Goal: Information Seeking & Learning: Find specific fact

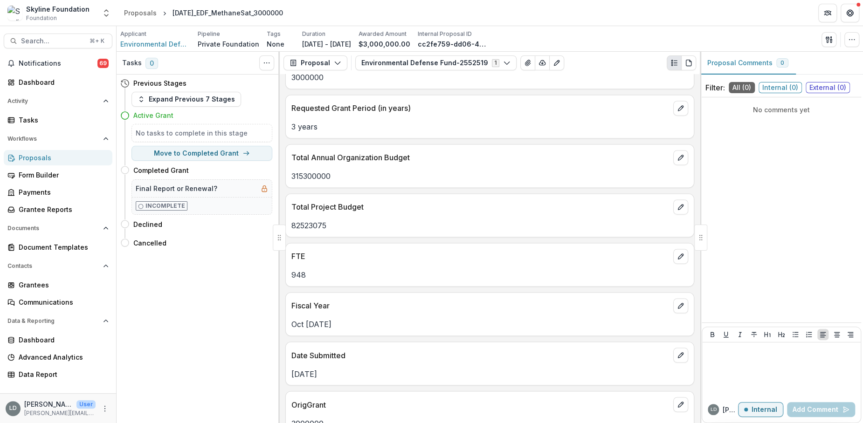
scroll to position [1021, 0]
click at [322, 173] on p "315300000" at bounding box center [489, 177] width 397 height 11
copy p "315300000"
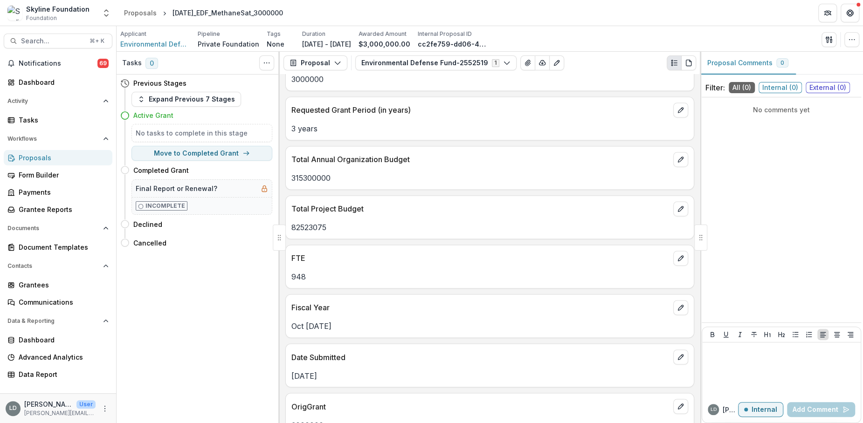
click at [299, 271] on p "948" at bounding box center [489, 276] width 397 height 11
click at [37, 41] on span "Search..." at bounding box center [52, 41] width 63 height 8
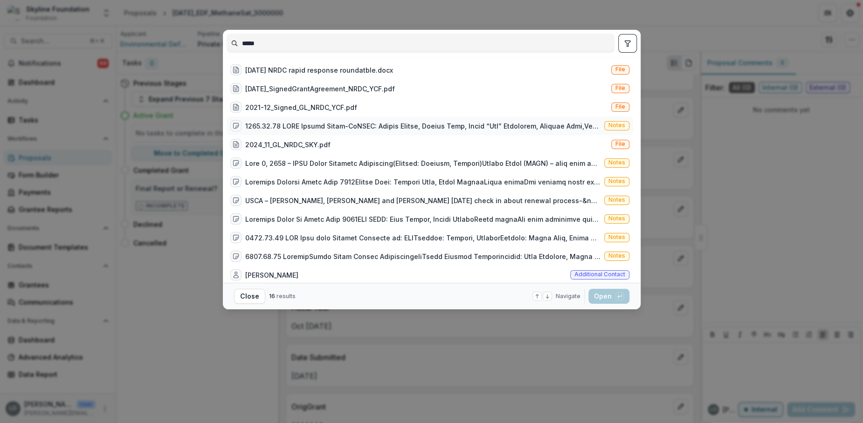
scroll to position [79, 0]
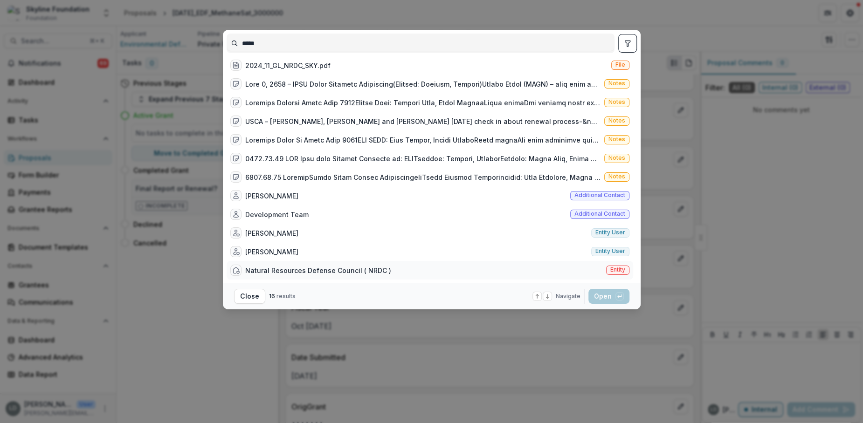
type input "****"
click at [322, 267] on div "Natural Resources Defense Council ( NRDC )" at bounding box center [318, 271] width 146 height 10
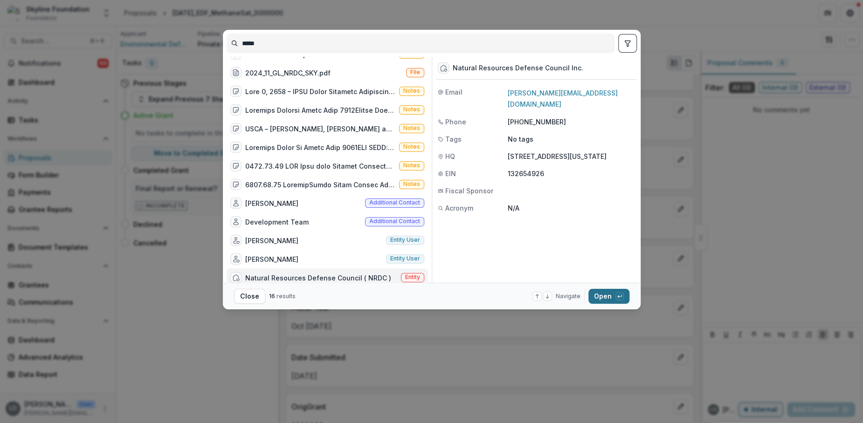
click at [609, 293] on button "Open with enter key" at bounding box center [608, 296] width 41 height 15
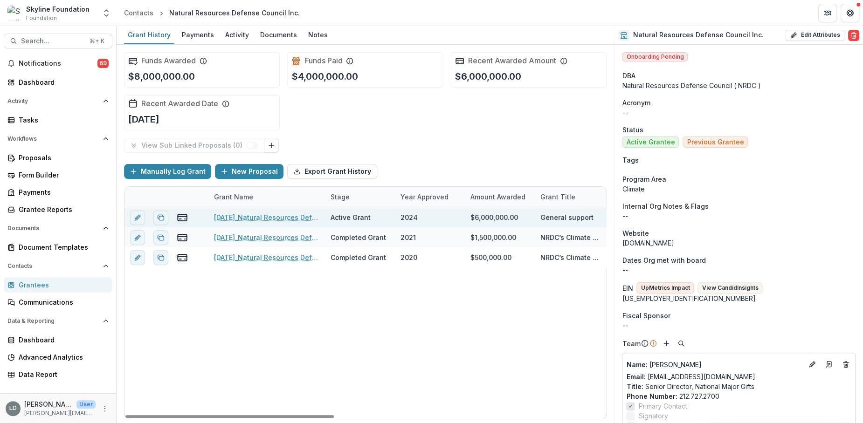
click at [283, 214] on link "11-26-2024_Natural Resources Defense Council Inc._6000000" at bounding box center [266, 218] width 105 height 10
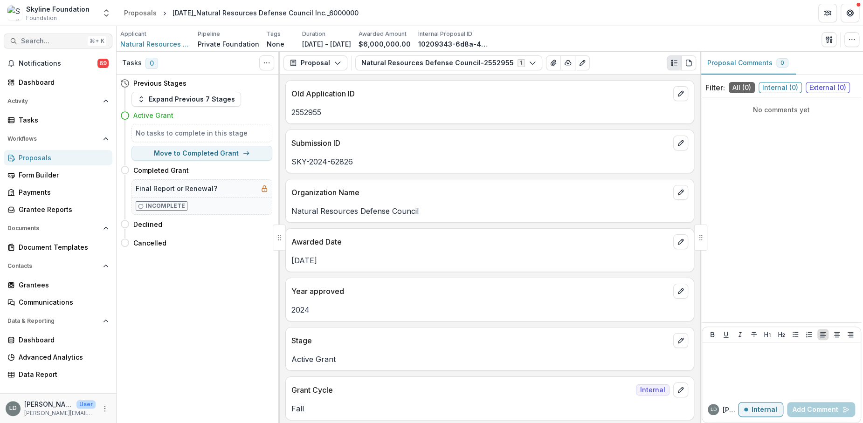
click at [60, 42] on span "Search..." at bounding box center [52, 41] width 63 height 8
